Goal: Communication & Community: Answer question/provide support

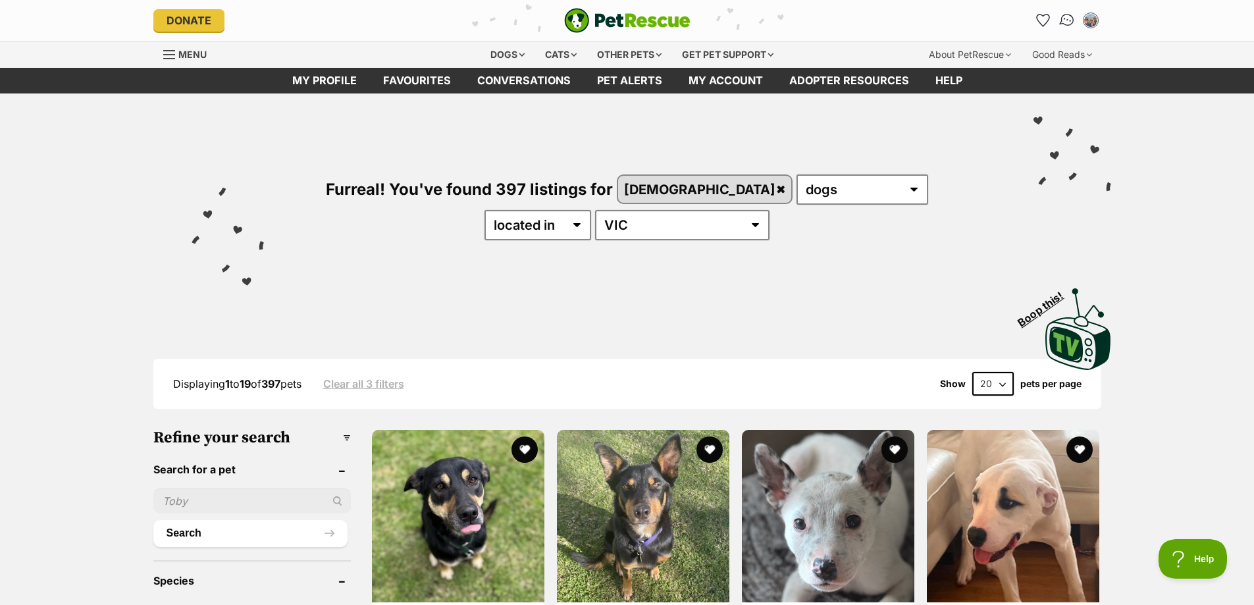
click at [1066, 20] on img "Conversations" at bounding box center [1067, 20] width 18 height 17
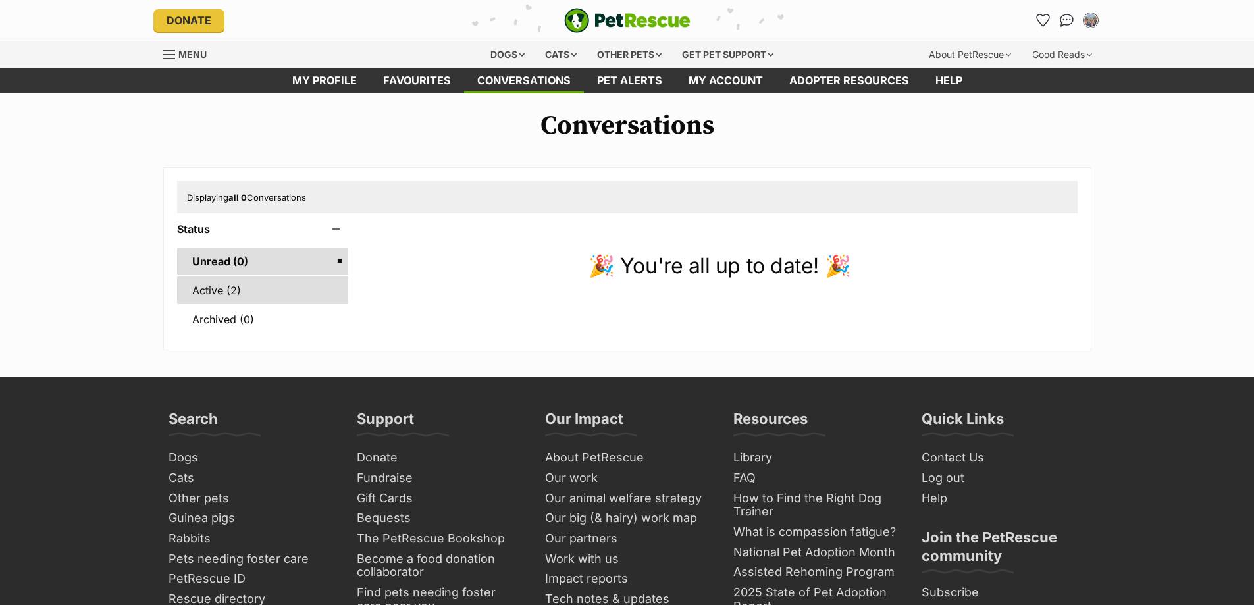
click at [213, 292] on link "Active (2)" at bounding box center [263, 290] width 172 height 28
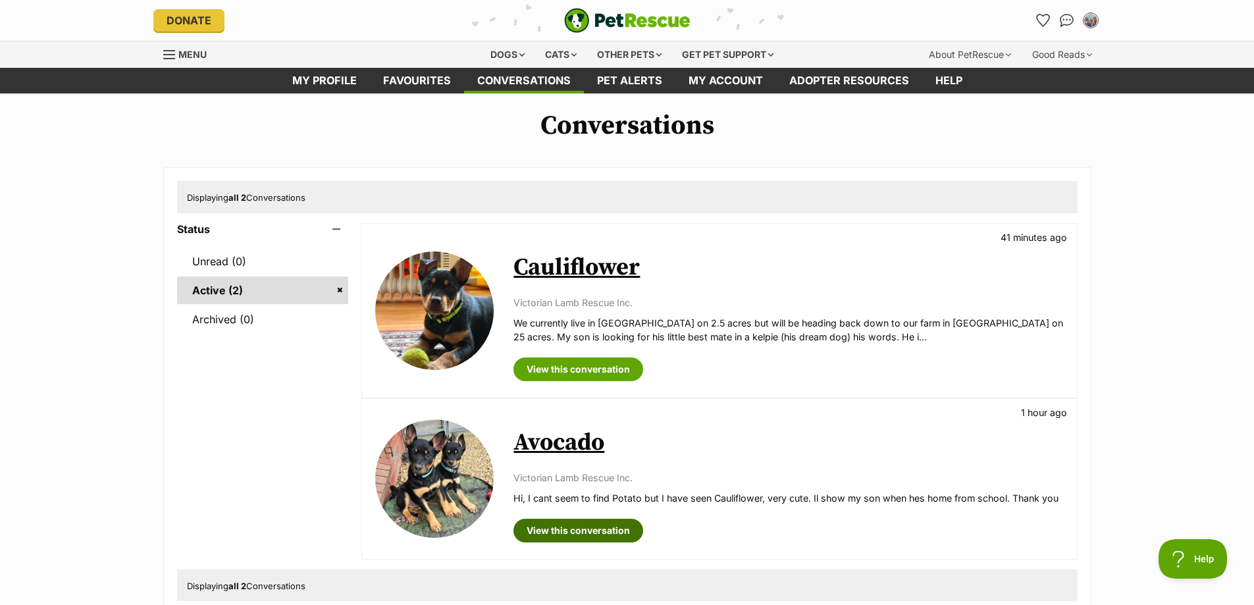
click at [625, 531] on link "View this conversation" at bounding box center [578, 531] width 130 height 24
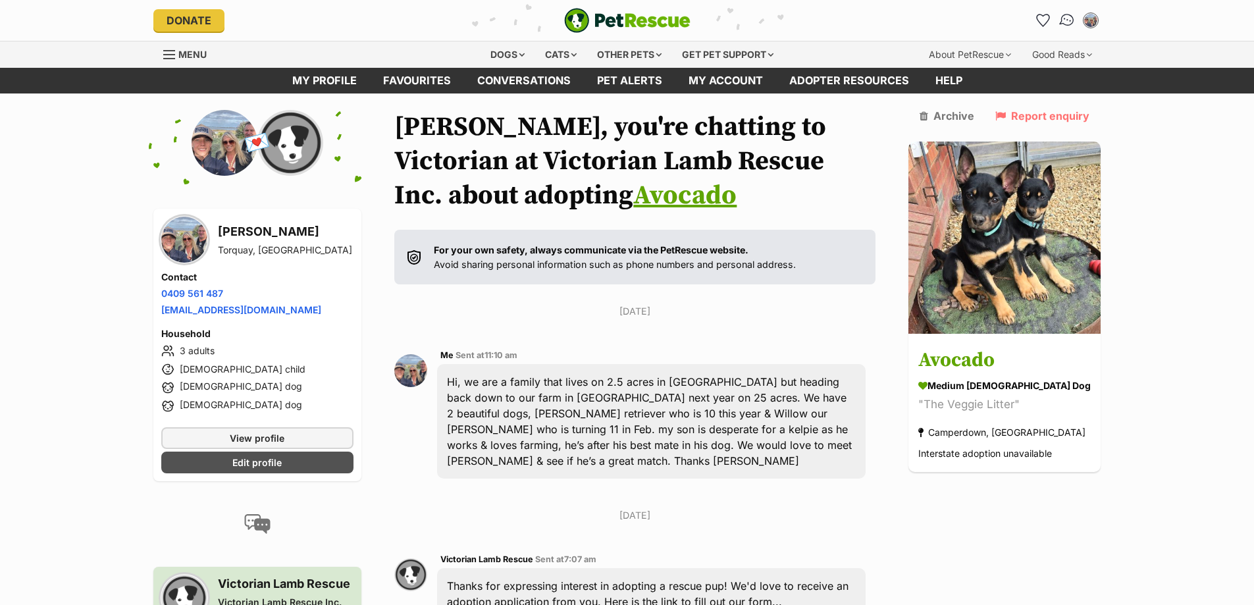
click at [1064, 20] on img "Conversations" at bounding box center [1067, 20] width 18 height 17
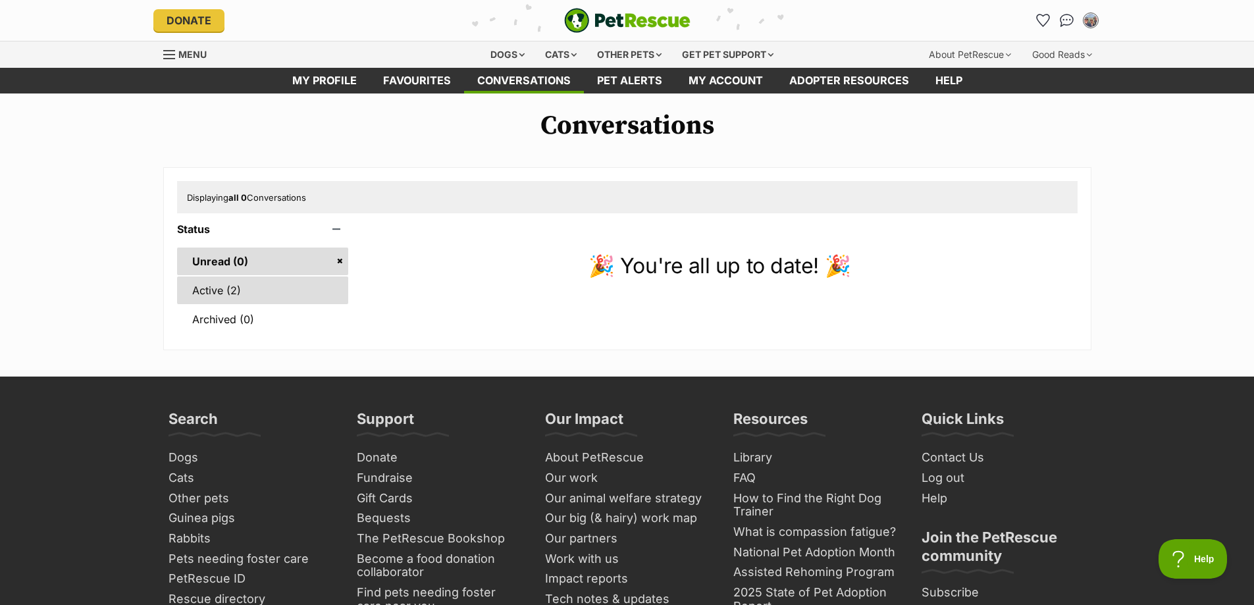
click at [216, 291] on link "Active (2)" at bounding box center [263, 290] width 172 height 28
